Goal: Communication & Community: Answer question/provide support

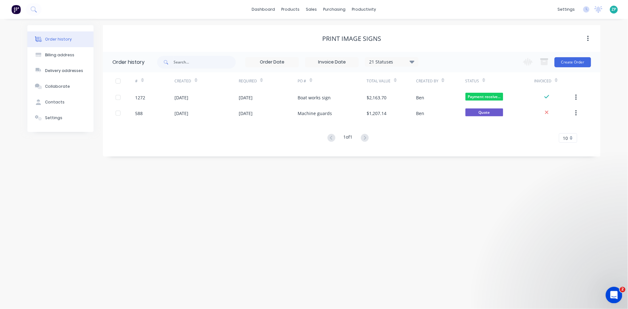
click at [618, 296] on div "Open Intercom Messenger" at bounding box center [612, 294] width 21 height 21
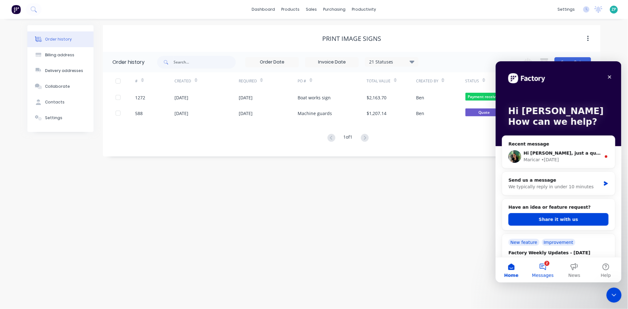
click at [548, 271] on button "2 Messages" at bounding box center [542, 269] width 31 height 25
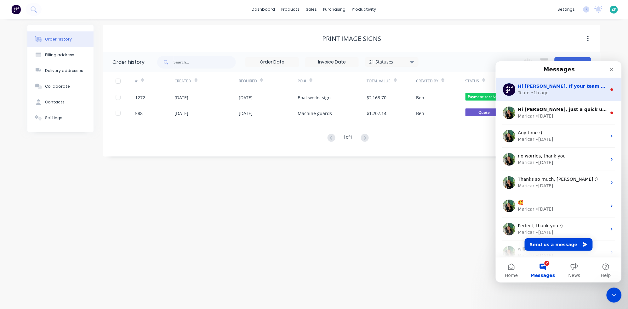
click at [554, 92] on div "Team • 1h ago" at bounding box center [561, 92] width 89 height 7
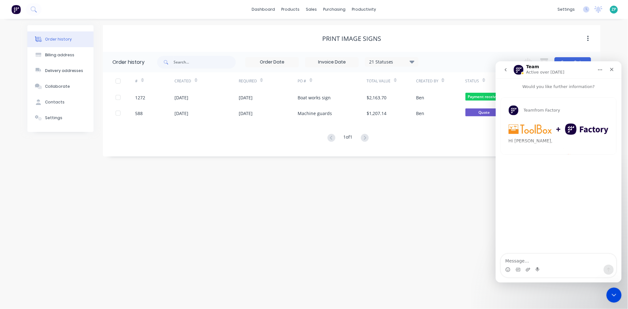
click at [546, 135] on div "Team from Factory Hi [PERSON_NAME], If your team is laser cutting components, w…" at bounding box center [557, 126] width 115 height 57
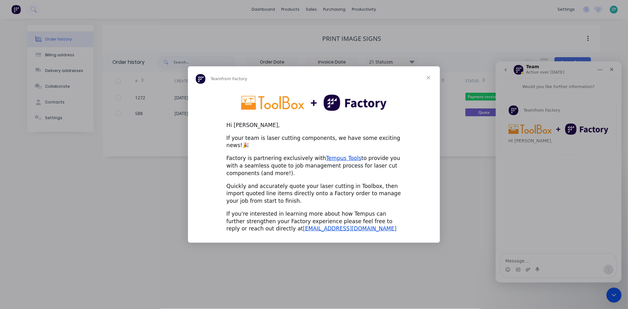
click at [429, 82] on span "Close" at bounding box center [428, 77] width 23 height 23
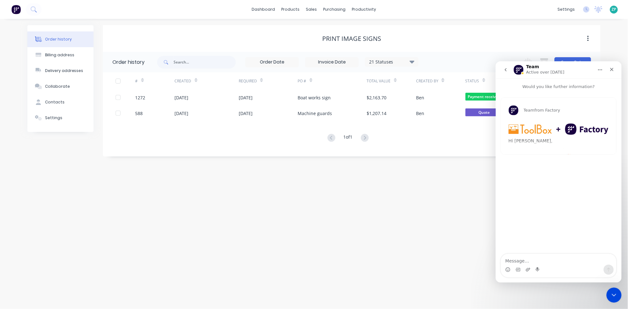
click at [508, 71] on button "go back" at bounding box center [505, 70] width 12 height 12
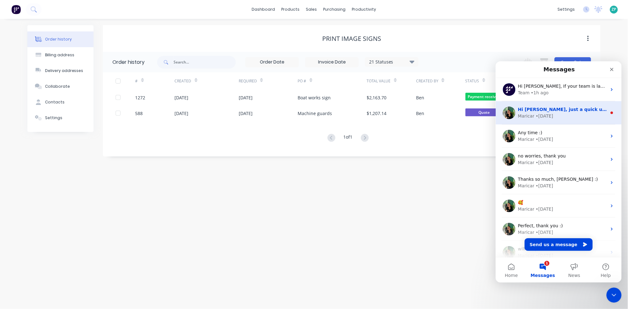
click at [534, 107] on span "Hi [PERSON_NAME], just a quick update — the fix on this was deployed last night." at bounding box center [618, 109] width 203 height 5
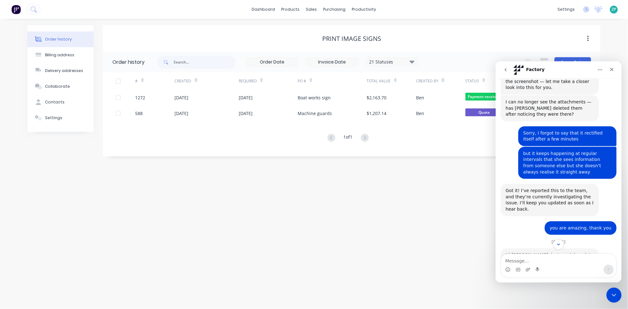
scroll to position [188, 0]
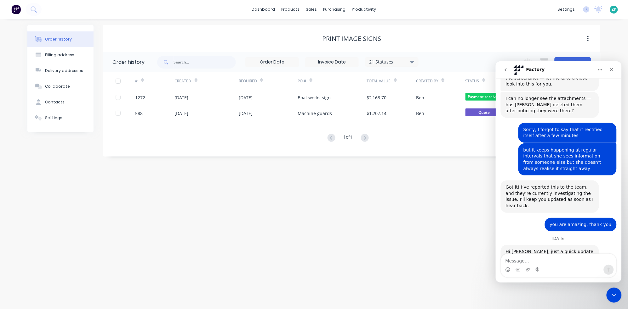
click at [532, 257] on textarea "Message…" at bounding box center [557, 259] width 115 height 11
type textarea "Thanks so much, [PERSON_NAME]"
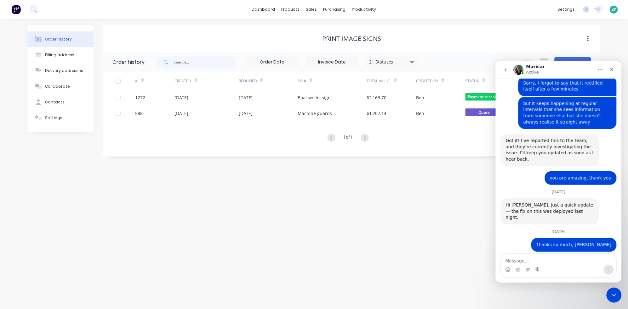
scroll to position [234, 0]
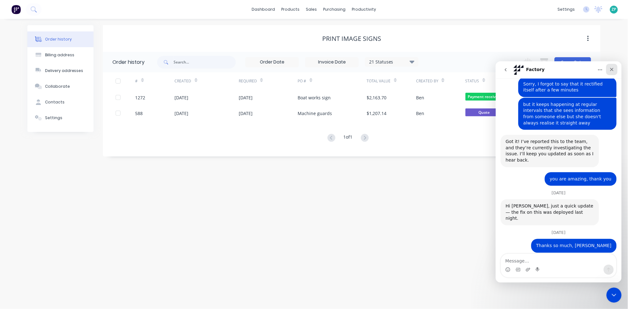
click at [611, 71] on icon "Close" at bounding box center [611, 69] width 5 height 5
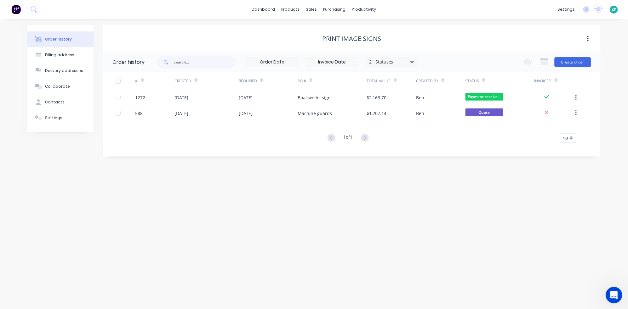
click at [616, 295] on icon "Open Intercom Messenger" at bounding box center [612, 295] width 10 height 10
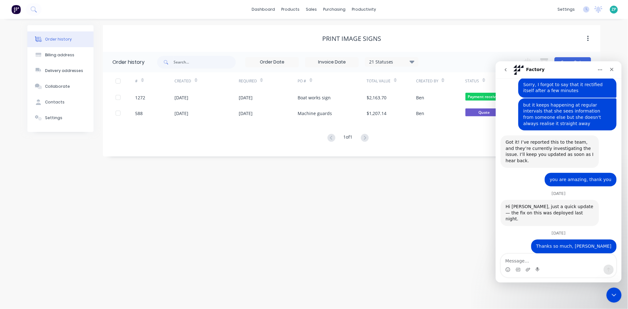
click at [506, 68] on icon "go back" at bounding box center [505, 69] width 2 height 3
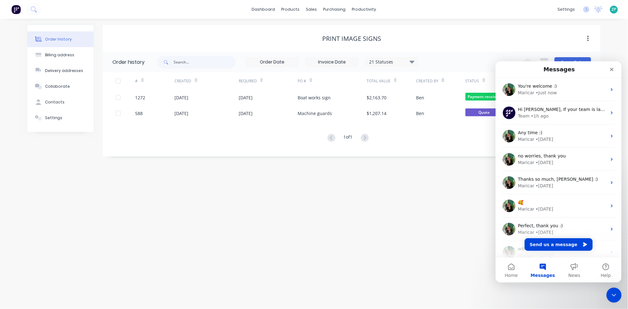
scroll to position [0, 0]
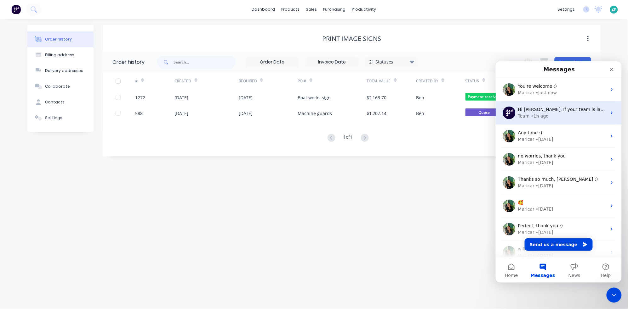
click at [533, 120] on div "Hi [PERSON_NAME], If your team is laser cutting components, we have some exciti…" at bounding box center [558, 112] width 126 height 23
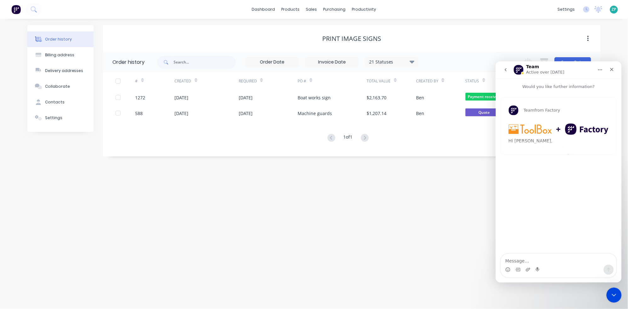
click at [534, 130] on img "Team says…" at bounding box center [558, 128] width 100 height 11
click at [527, 129] on img "Team says…" at bounding box center [558, 128] width 100 height 11
click at [613, 68] on icon "Close" at bounding box center [611, 69] width 5 height 5
